Goal: Task Accomplishment & Management: Use online tool/utility

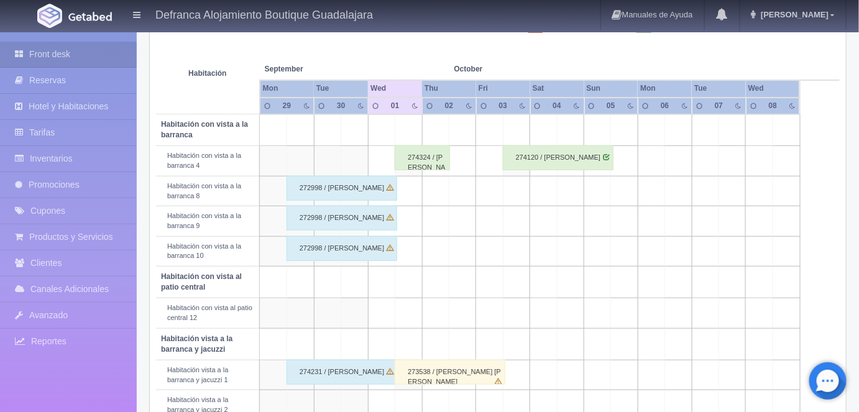
scroll to position [204, 0]
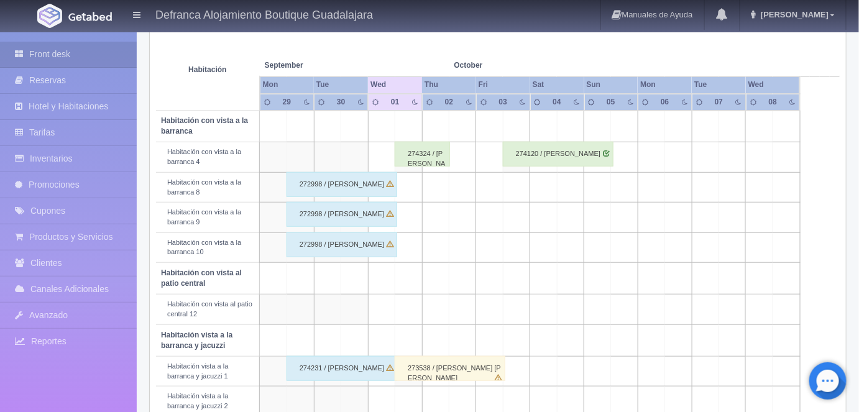
click at [428, 147] on div "274324 / [PERSON_NAME]" at bounding box center [422, 154] width 55 height 25
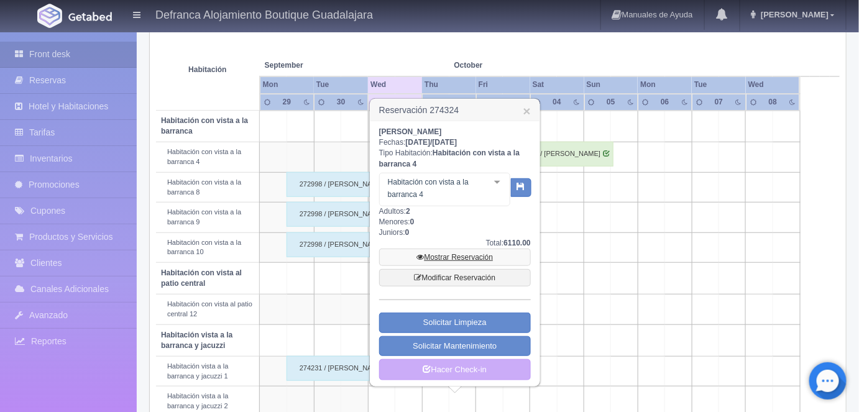
click at [457, 255] on link "Mostrar Reservación" at bounding box center [455, 257] width 152 height 17
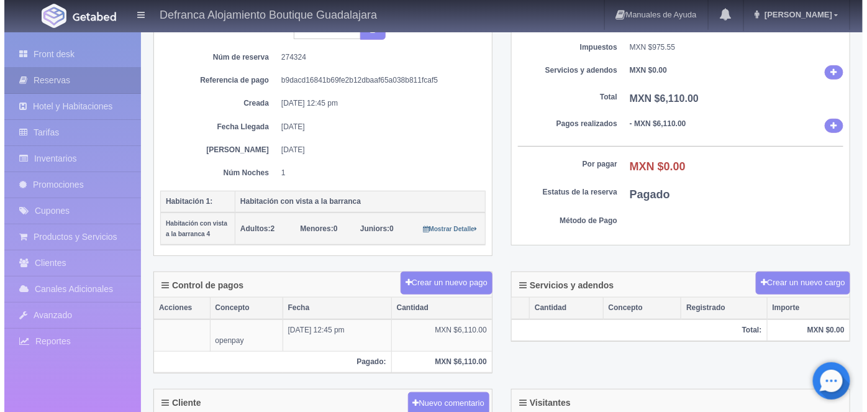
scroll to position [144, 0]
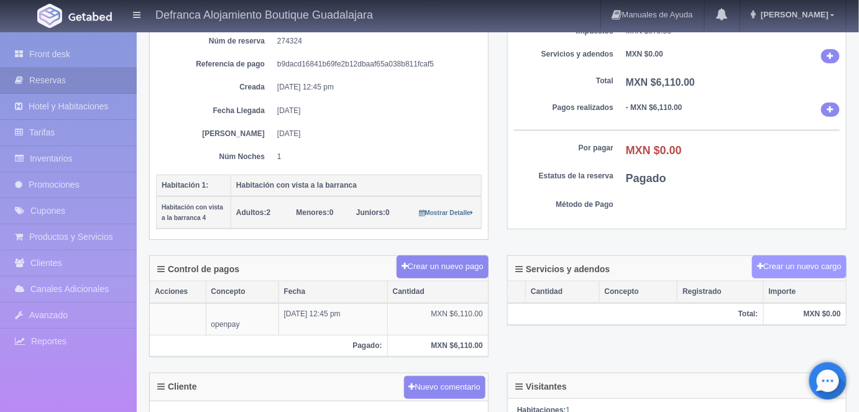
click at [785, 267] on button "Crear un nuevo cargo" at bounding box center [799, 266] width 94 height 23
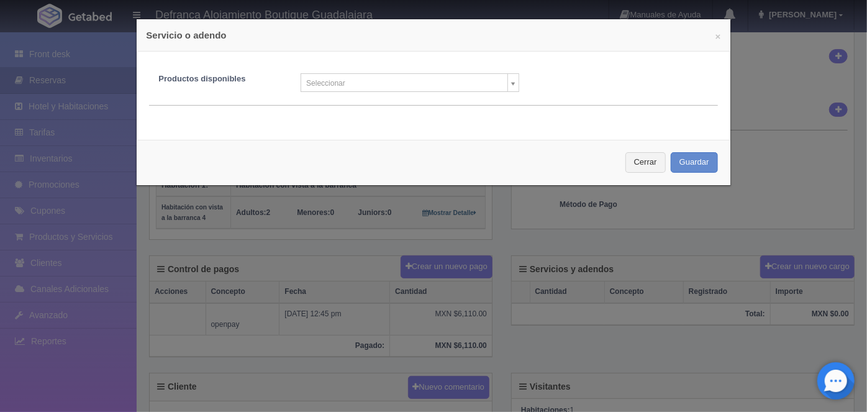
click at [510, 85] on body "Defranca Alojamiento Boutique Guadalajara Manuales de Ayuda Actualizaciones rec…" at bounding box center [433, 313] width 867 height 853
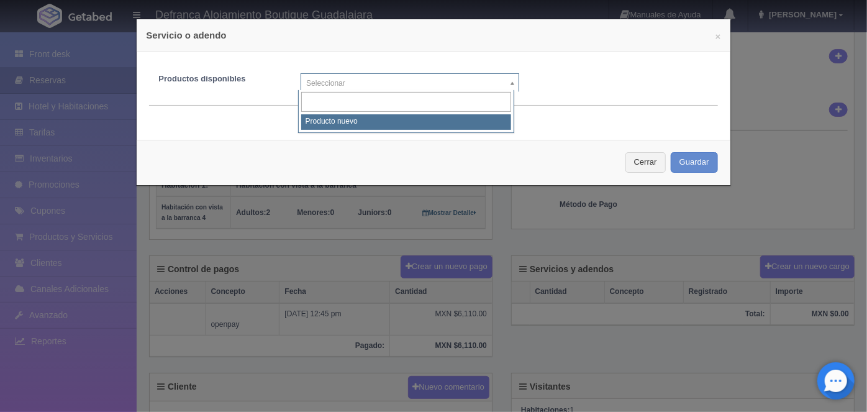
select select "0"
type input "1"
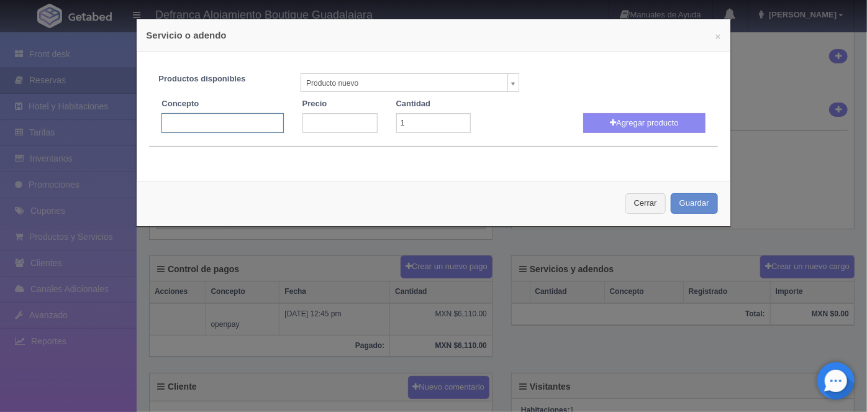
click at [182, 119] on input "text" at bounding box center [223, 123] width 122 height 20
type input "Jacuzzi Volado"
click at [312, 122] on input "number" at bounding box center [340, 123] width 75 height 20
type input "3300"
click at [610, 122] on icon "button" at bounding box center [613, 123] width 6 height 8
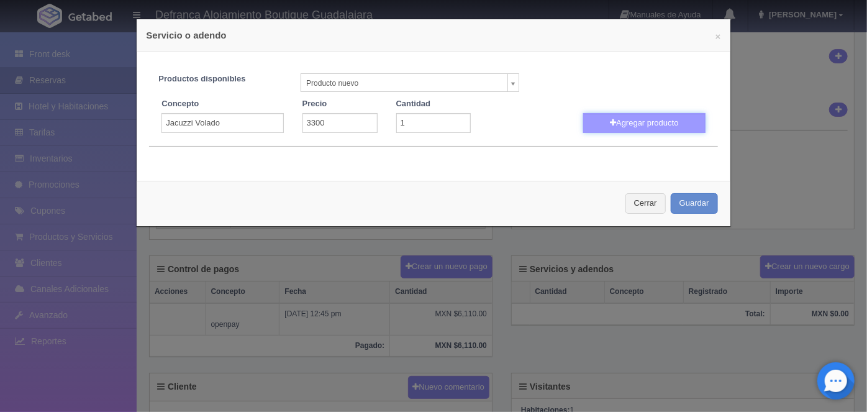
select select
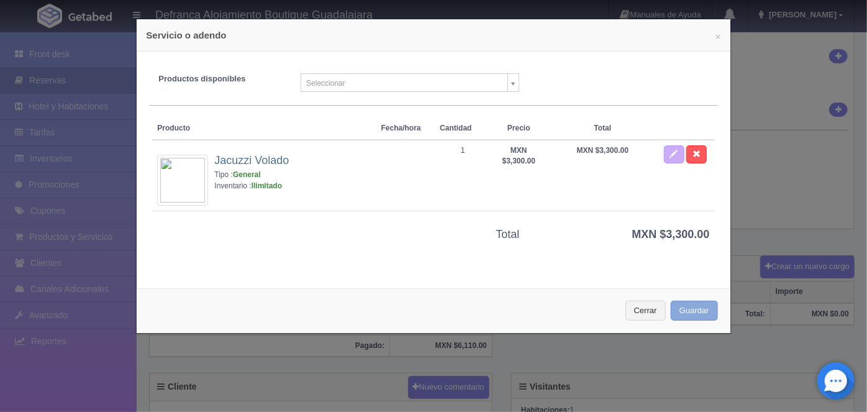
click at [677, 311] on button "Guardar" at bounding box center [694, 311] width 47 height 21
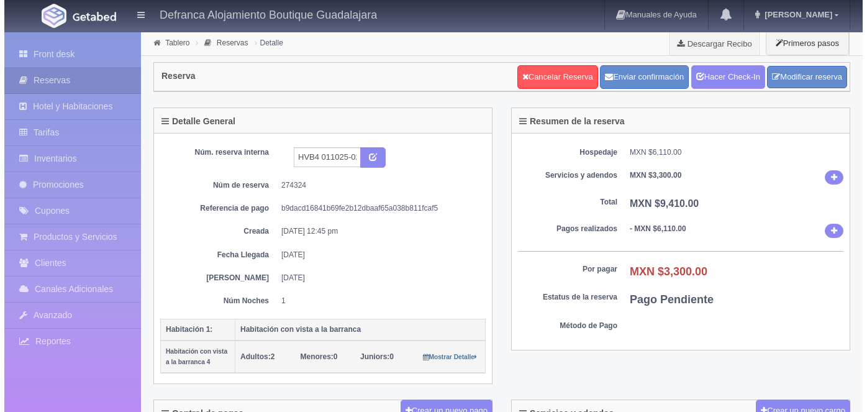
scroll to position [144, 0]
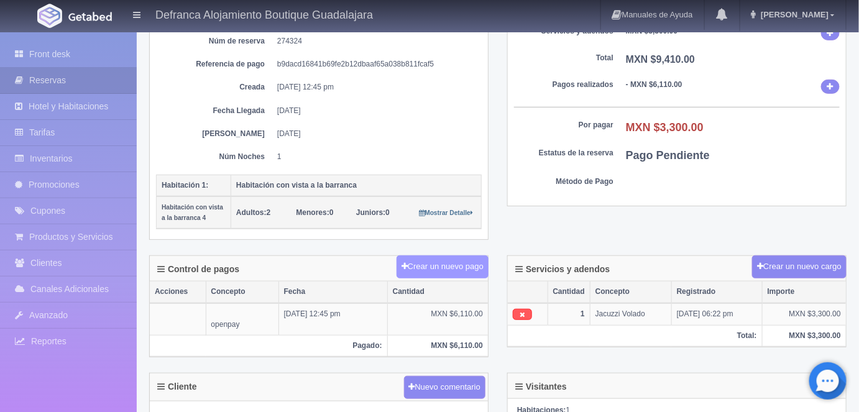
click at [444, 264] on button "Crear un nuevo pago" at bounding box center [442, 266] width 92 height 23
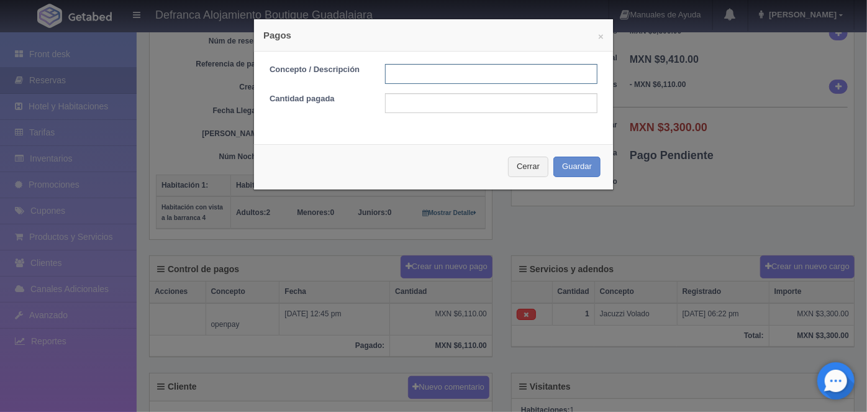
click at [403, 70] on input "text" at bounding box center [491, 74] width 213 height 20
type input "JACUZZI VOLADO PAGO CON TARJETA"
click at [403, 106] on input "text" at bounding box center [491, 103] width 213 height 20
type input "3300.00"
click at [574, 170] on button "Guardar" at bounding box center [577, 167] width 47 height 21
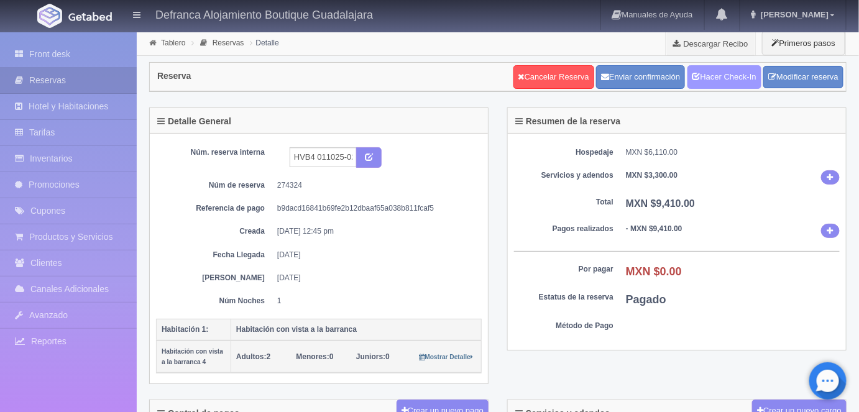
click at [724, 78] on link "Hacer Check-In" at bounding box center [724, 77] width 74 height 24
click at [172, 42] on link "Tablero" at bounding box center [173, 43] width 24 height 9
